Goal: Task Accomplishment & Management: Use online tool/utility

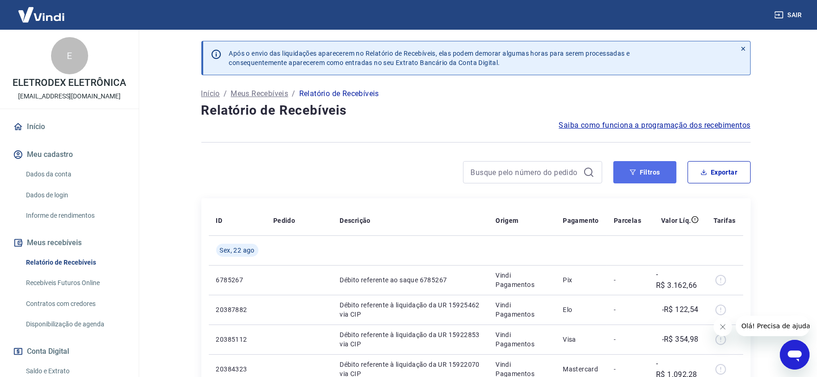
click at [635, 174] on icon "button" at bounding box center [633, 172] width 6 height 6
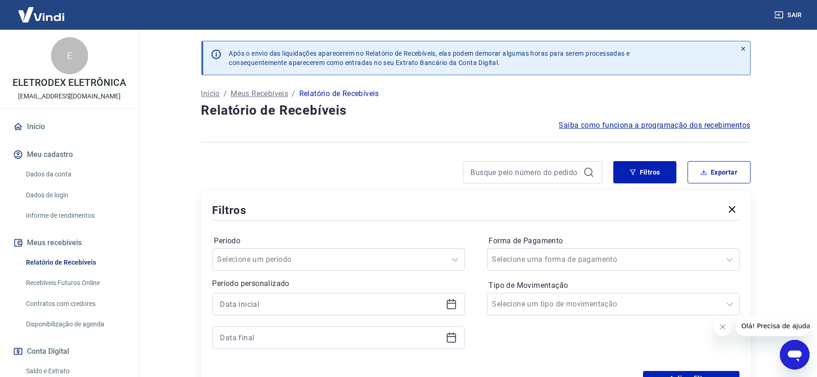
click at [450, 306] on icon at bounding box center [451, 303] width 11 height 11
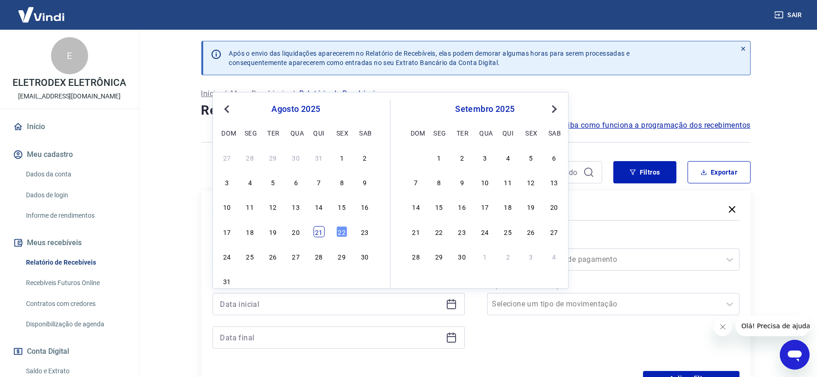
click at [319, 231] on div "21" at bounding box center [318, 231] width 11 height 11
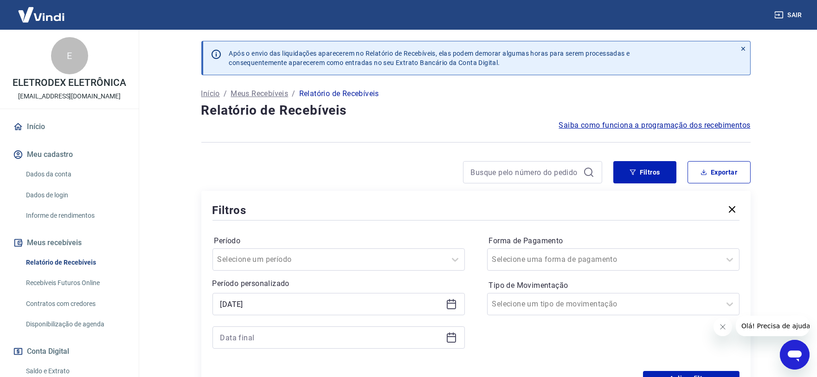
type input "[DATE]"
click at [450, 341] on icon at bounding box center [451, 337] width 11 height 11
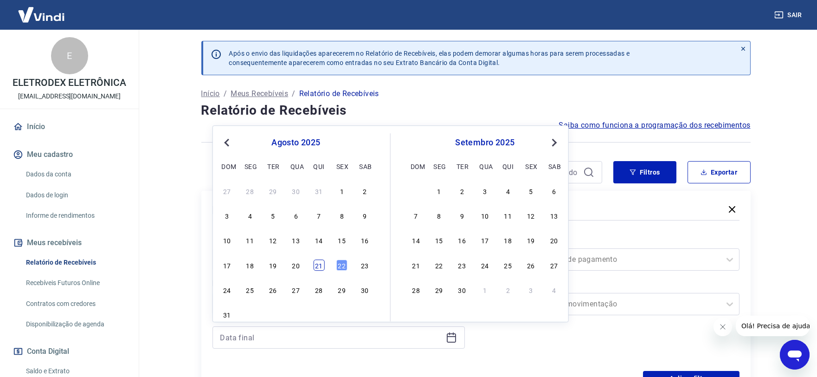
click at [317, 264] on div "21" at bounding box center [318, 264] width 11 height 11
type input "[DATE]"
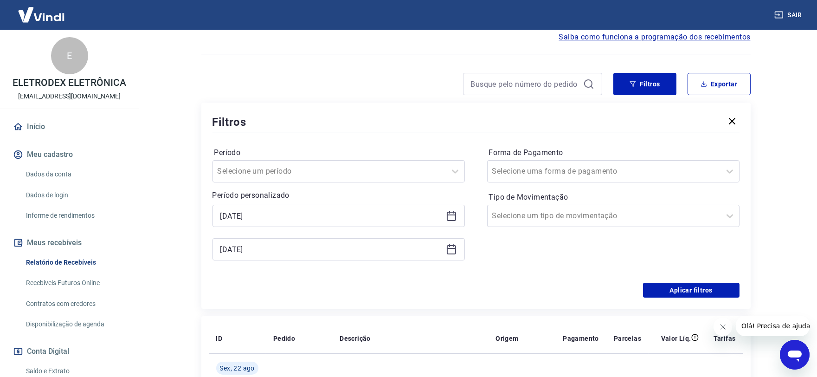
scroll to position [103, 0]
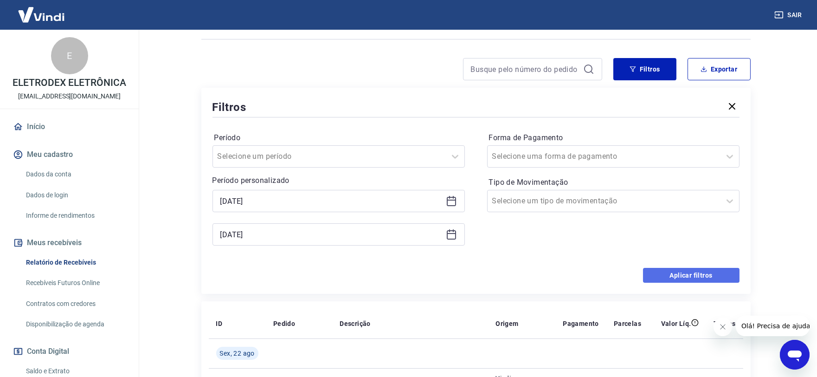
click at [704, 282] on button "Aplicar filtros" at bounding box center [691, 275] width 97 height 15
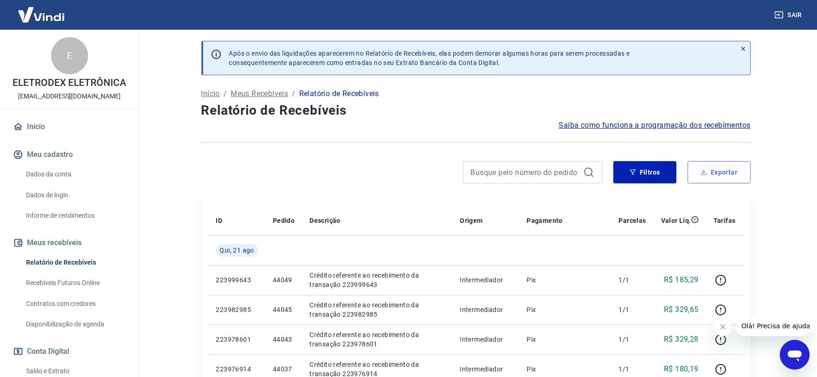
click at [721, 176] on button "Exportar" at bounding box center [719, 172] width 63 height 22
type input "[DATE]"
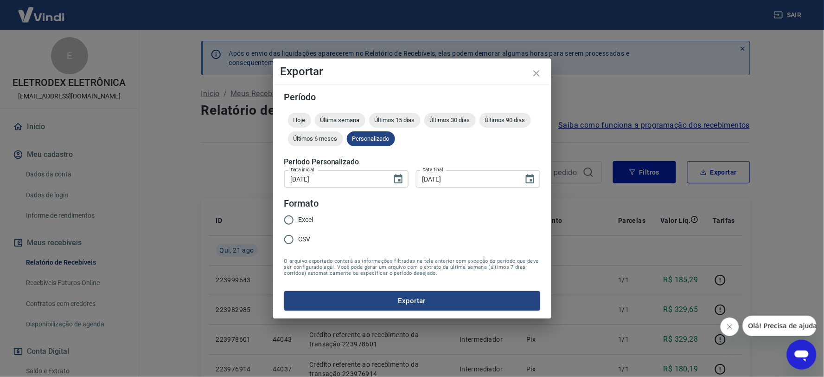
click at [304, 218] on span "Excel" at bounding box center [306, 220] width 15 height 10
click at [299, 218] on input "Excel" at bounding box center [288, 219] width 19 height 19
radio input "true"
click at [365, 312] on div "Período Hoje Última semana Últimos 15 dias Últimos 30 dias Últimos 90 dias Últi…" at bounding box center [412, 201] width 278 height 234
click at [355, 308] on button "Exportar" at bounding box center [412, 300] width 256 height 19
